Goal: Information Seeking & Learning: Learn about a topic

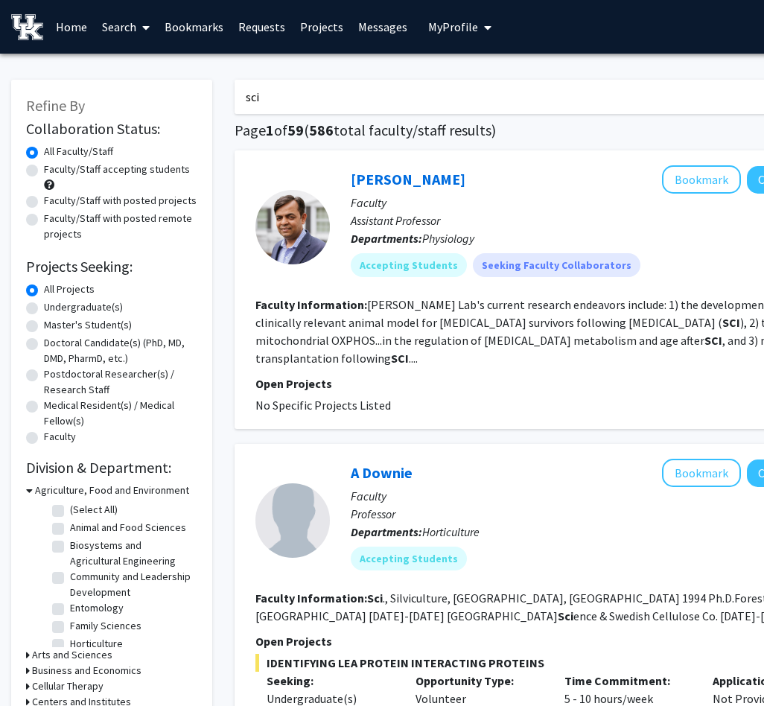
click at [303, 94] on input "sci" at bounding box center [527, 97] width 585 height 34
type input "c"
type input "education"
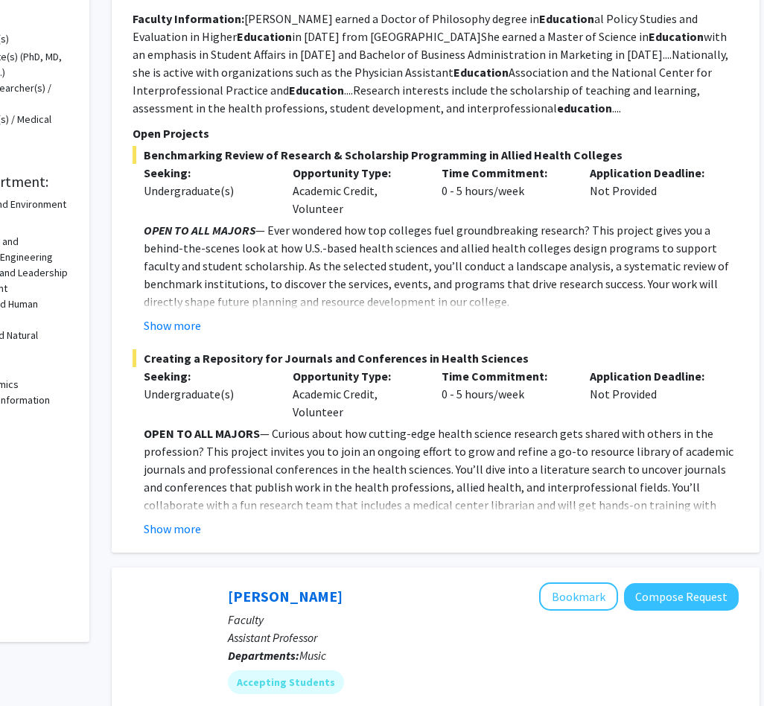
scroll to position [0, 123]
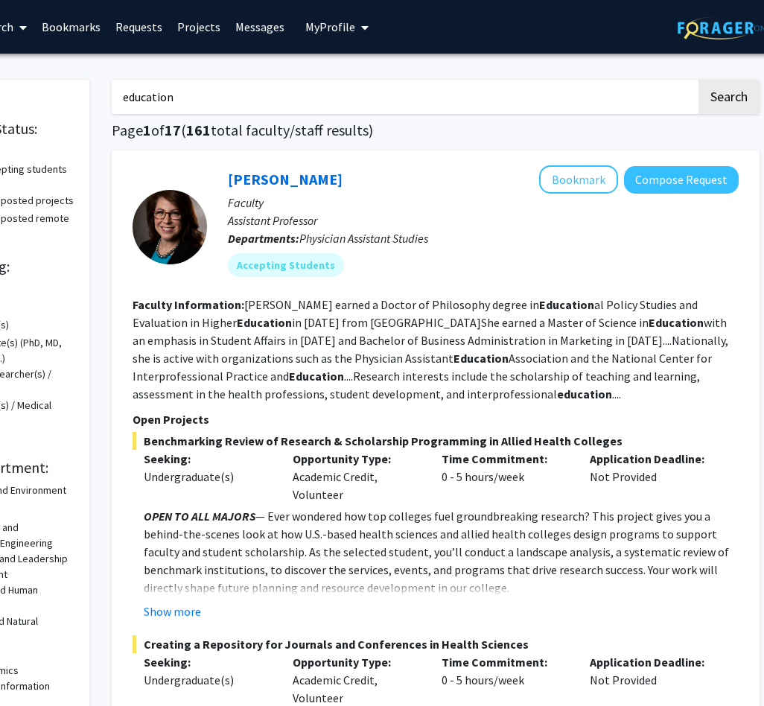
click at [307, 92] on input "education" at bounding box center [404, 97] width 585 height 34
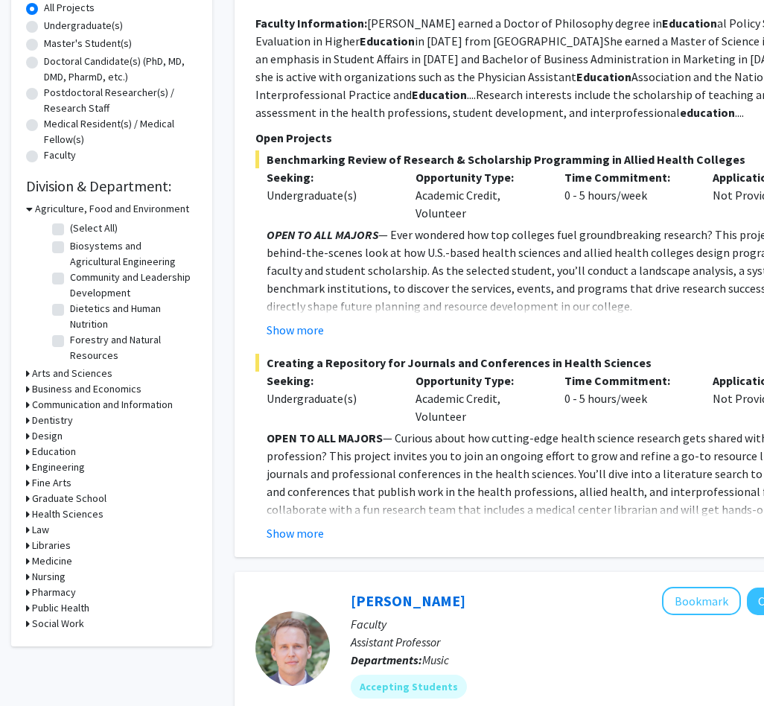
scroll to position [286, 0]
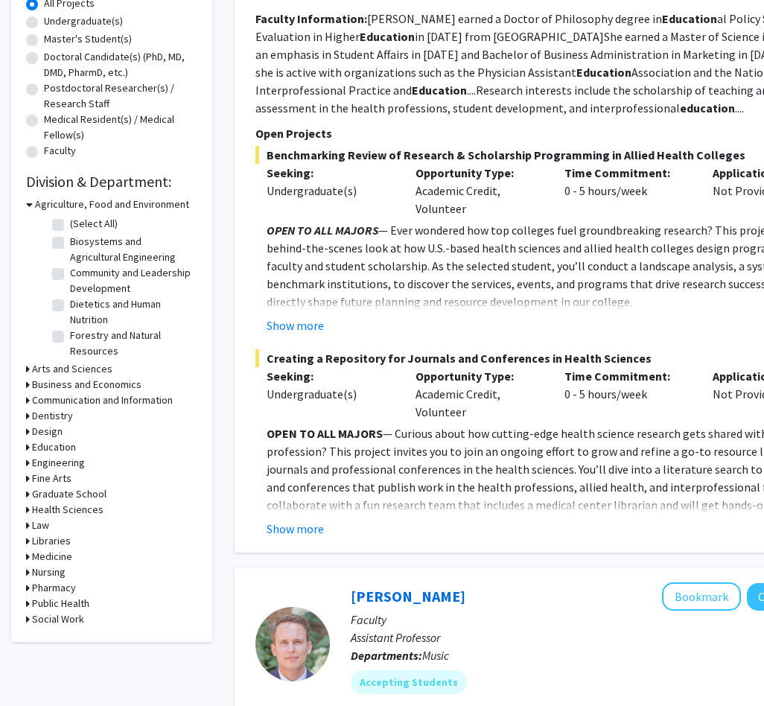
click at [52, 444] on h3 "Education" at bounding box center [54, 447] width 44 height 16
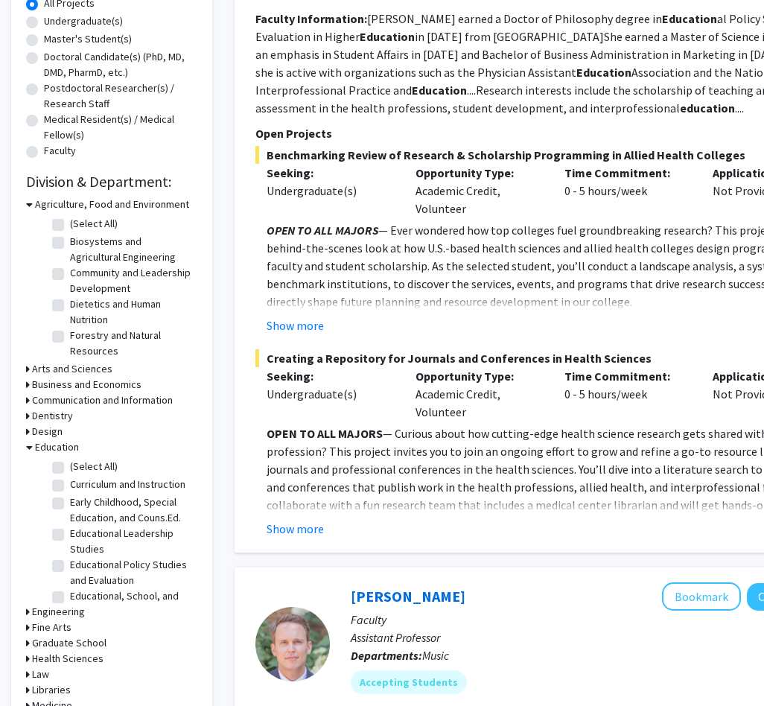
click at [70, 466] on label "(Select All)" at bounding box center [94, 467] width 48 height 16
click at [70, 466] on input "(Select All)" at bounding box center [75, 464] width 10 height 10
checkbox input "true"
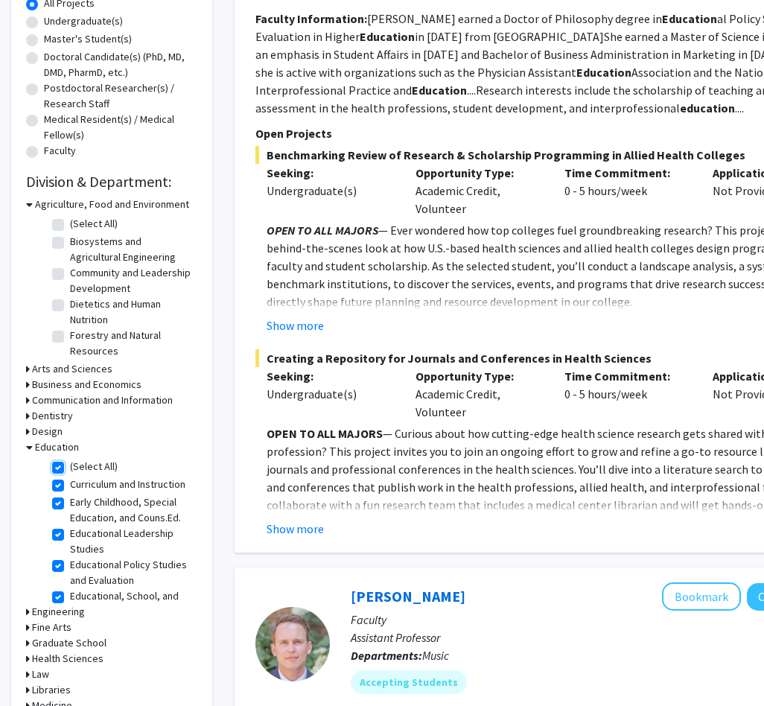
checkbox input "true"
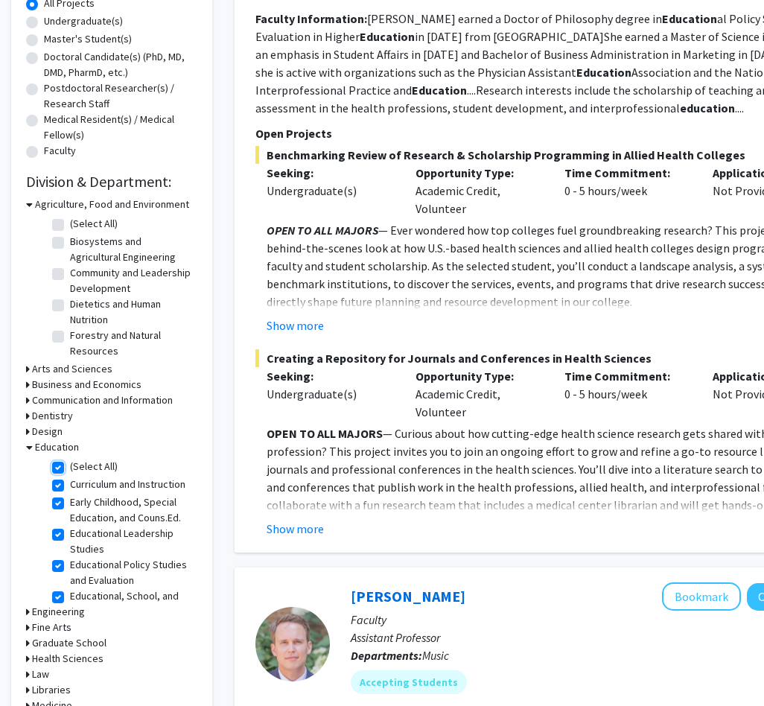
checkbox input "true"
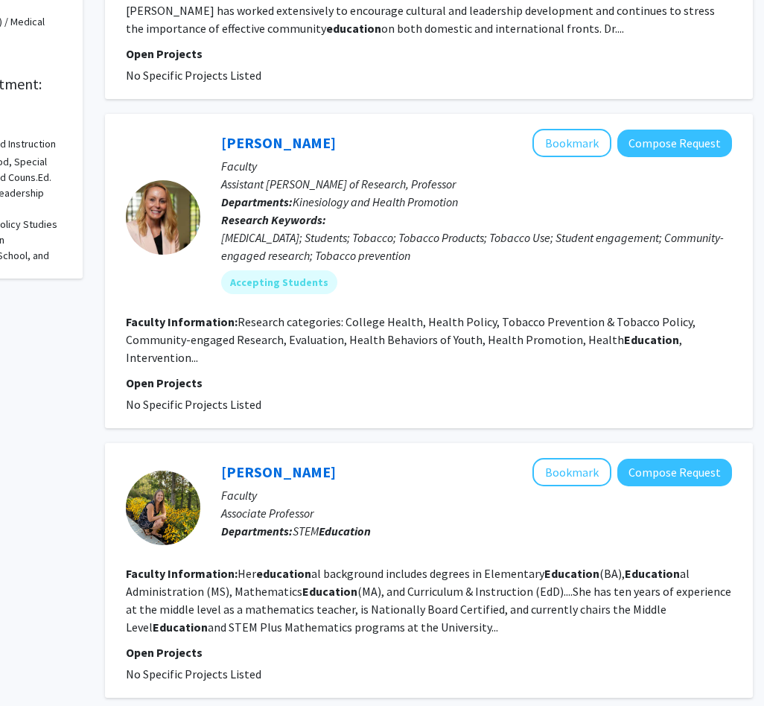
scroll to position [381, 130]
